Goal: Task Accomplishment & Management: Complete application form

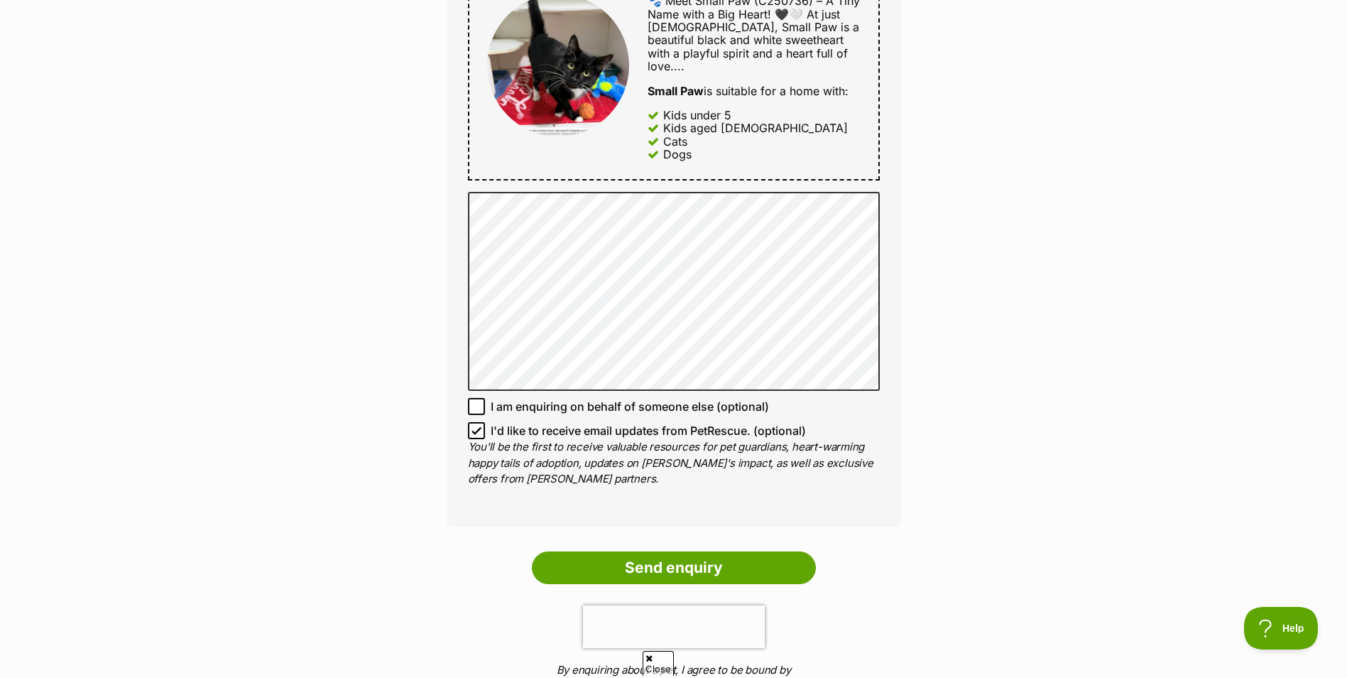
click at [475, 428] on icon at bounding box center [476, 431] width 9 height 6
click at [475, 422] on input "I'd like to receive email updates from PetRescue. (optional)" at bounding box center [476, 430] width 17 height 17
checkbox input "false"
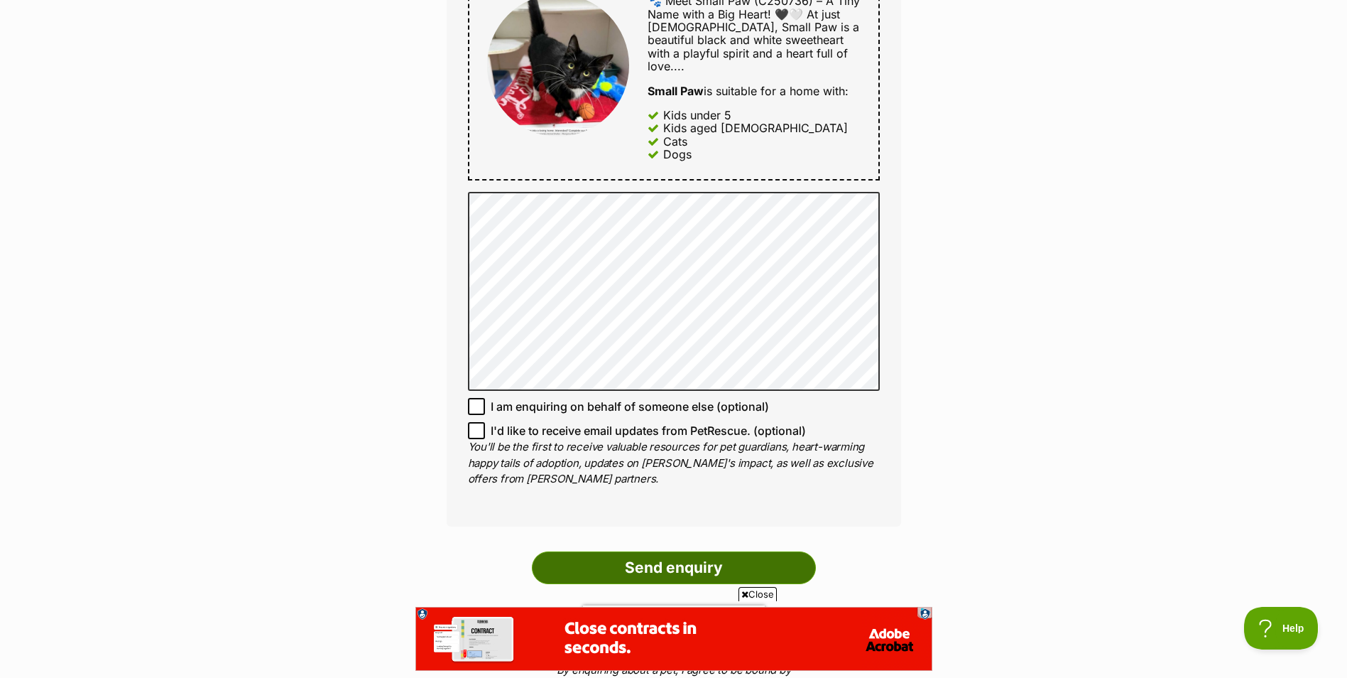
click at [673, 563] on input "Send enquiry" at bounding box center [674, 567] width 284 height 33
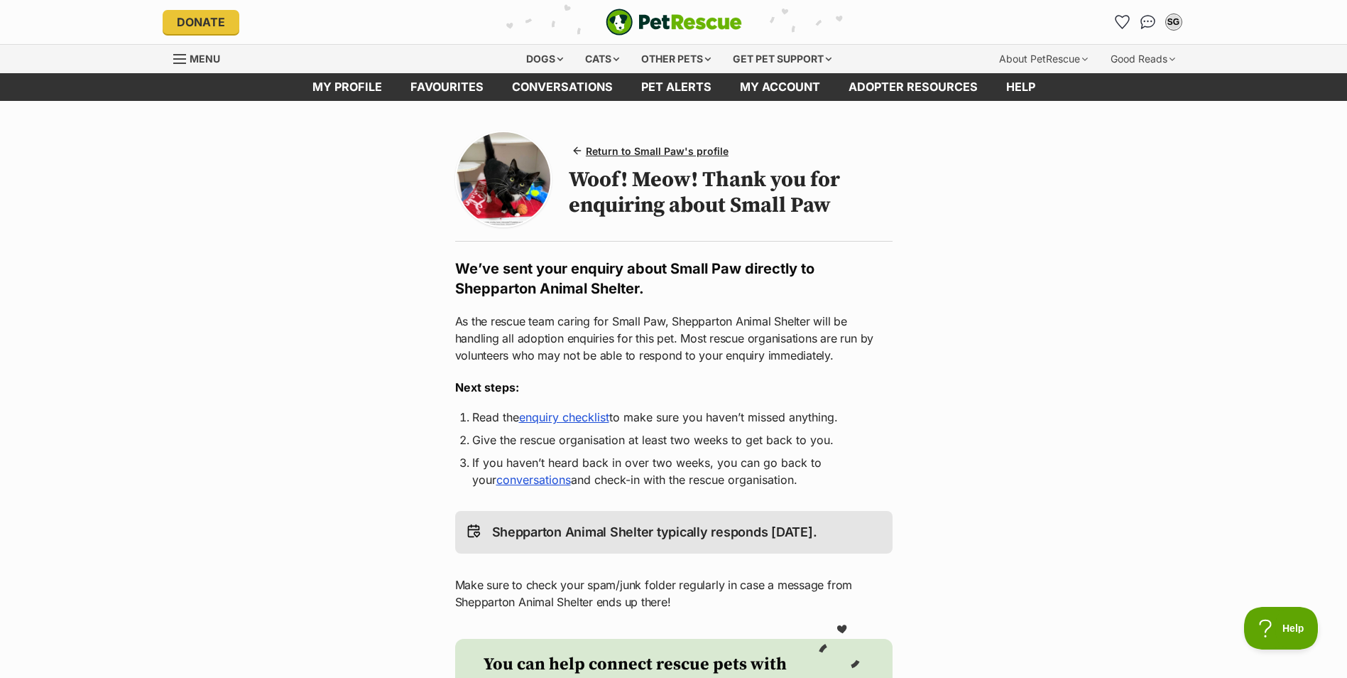
click at [588, 419] on link "enquiry checklist" at bounding box center [564, 417] width 90 height 14
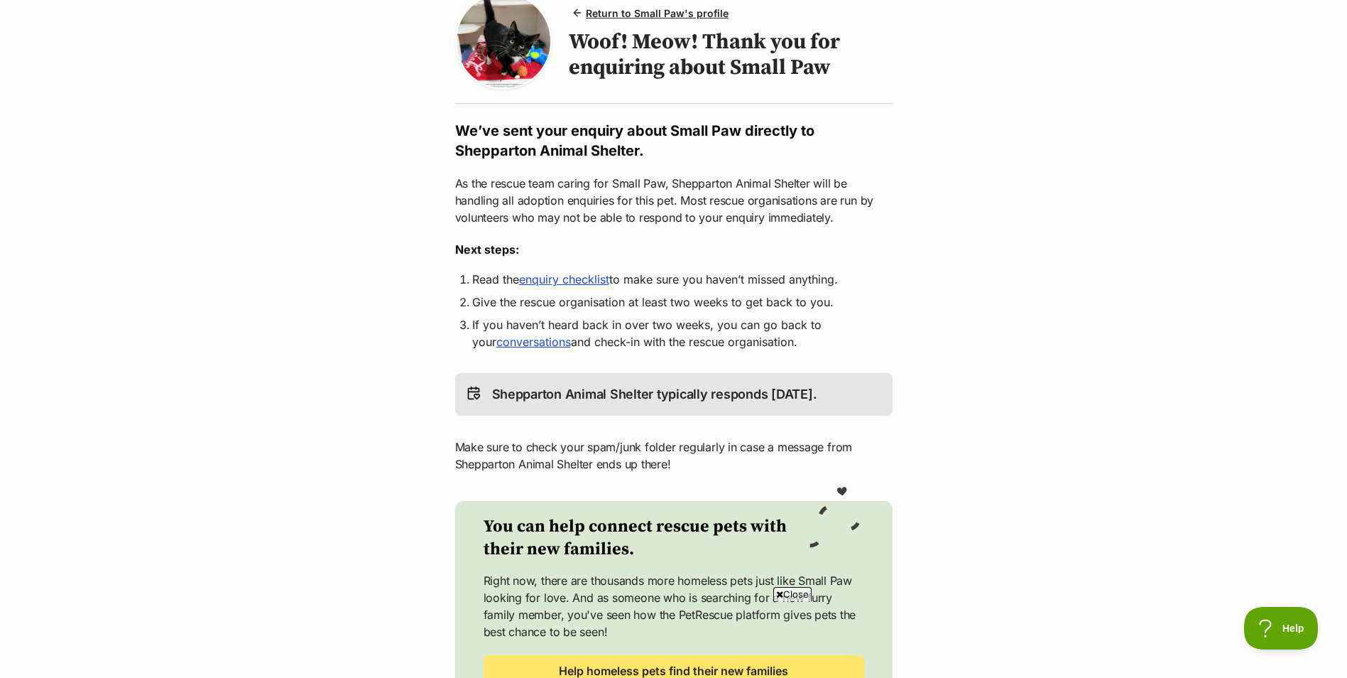
scroll to position [142, 0]
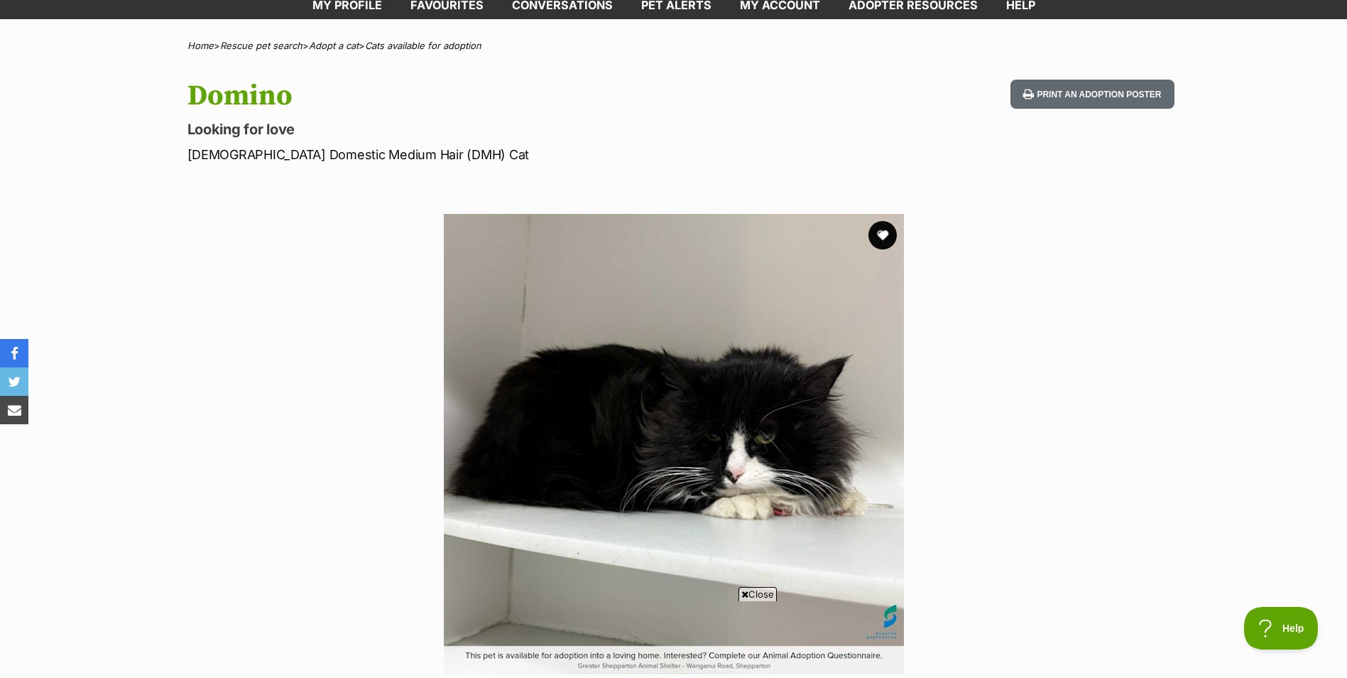
scroll to position [71, 0]
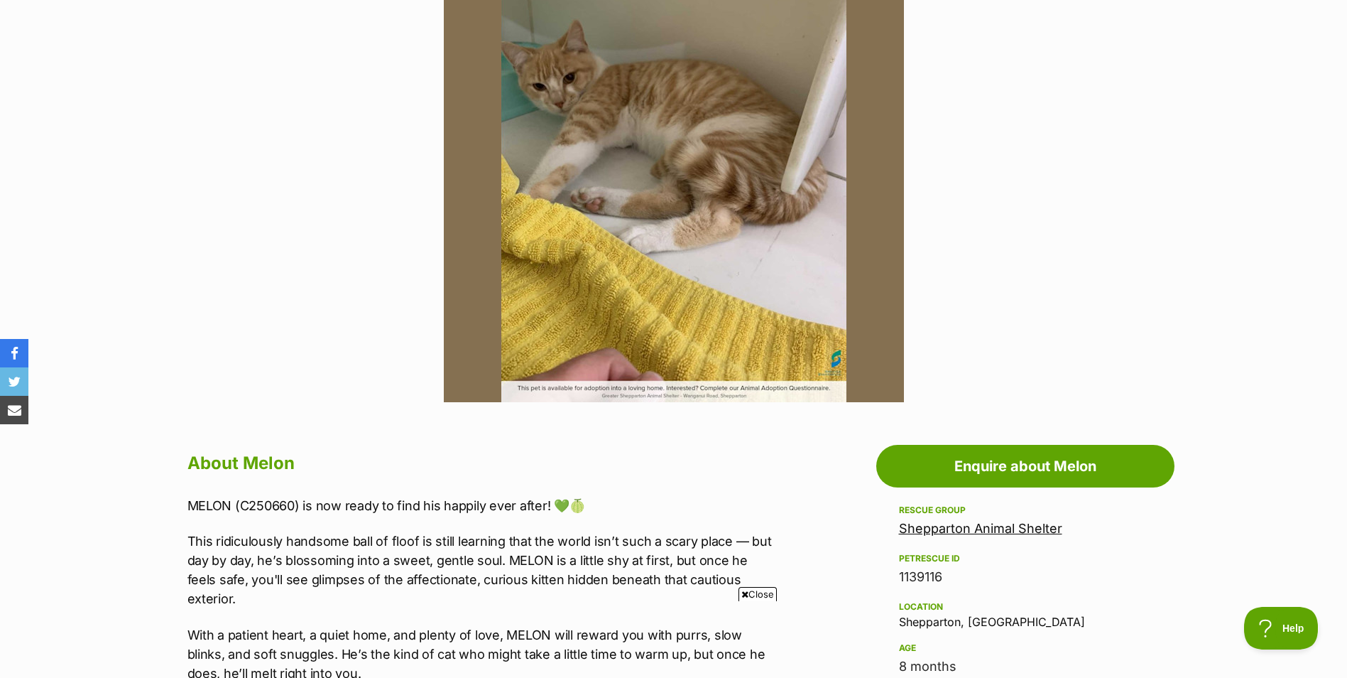
scroll to position [284, 0]
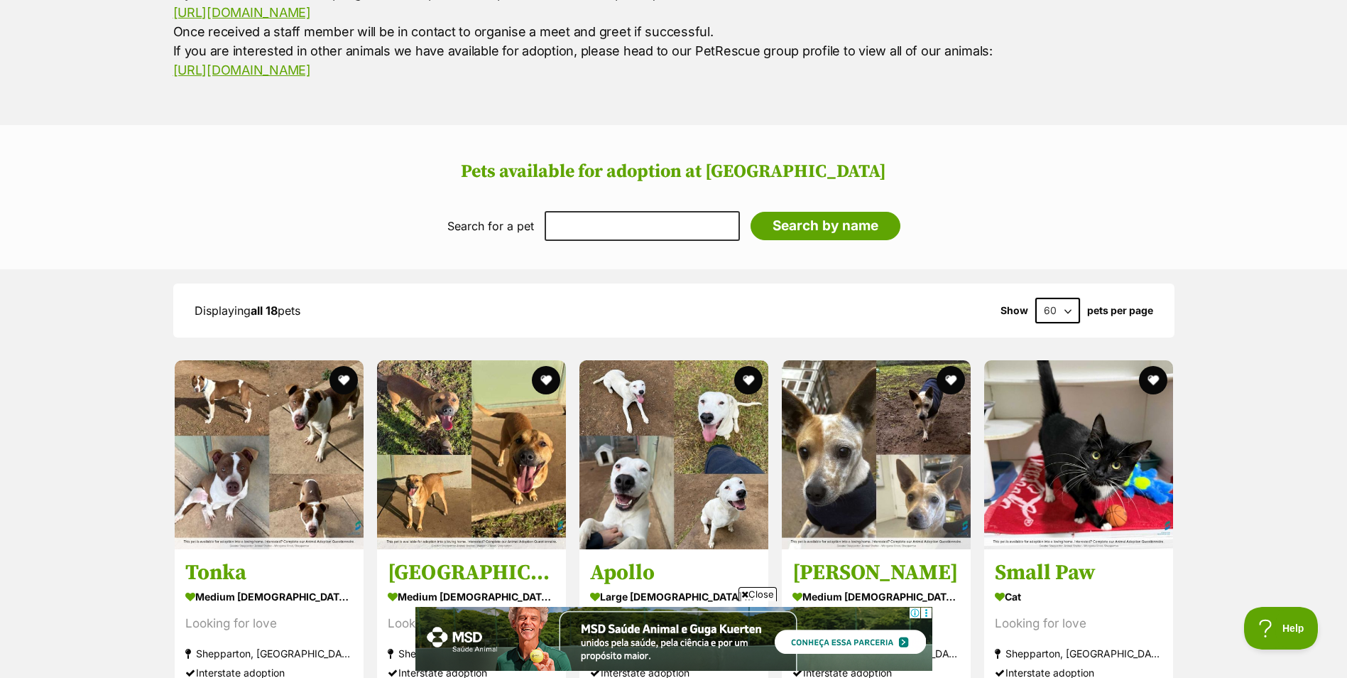
scroll to position [970, 0]
